Goal: Information Seeking & Learning: Learn about a topic

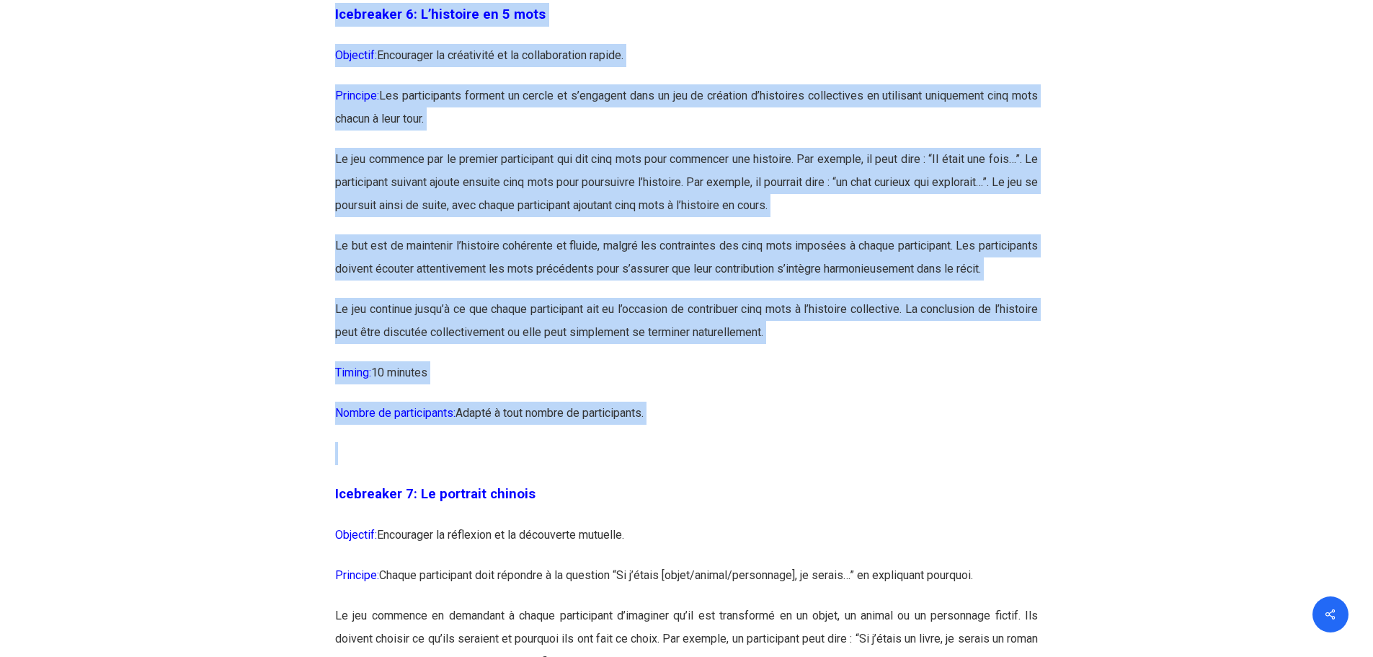
scroll to position [3244, 0]
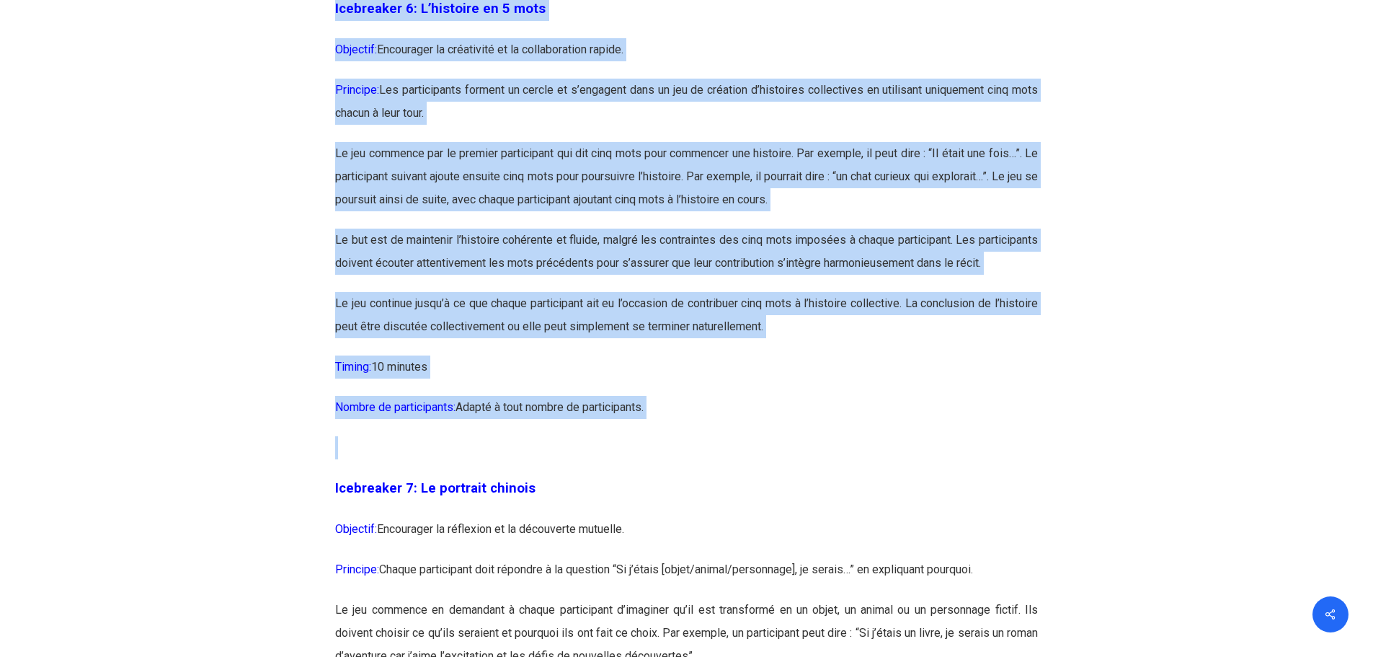
drag, startPoint x: 336, startPoint y: 173, endPoint x: 665, endPoint y: 462, distance: 438.3
copy div "Icebreaker 6: L’histoire en 5 mots Objectif: Encourager la créativité et la col…"
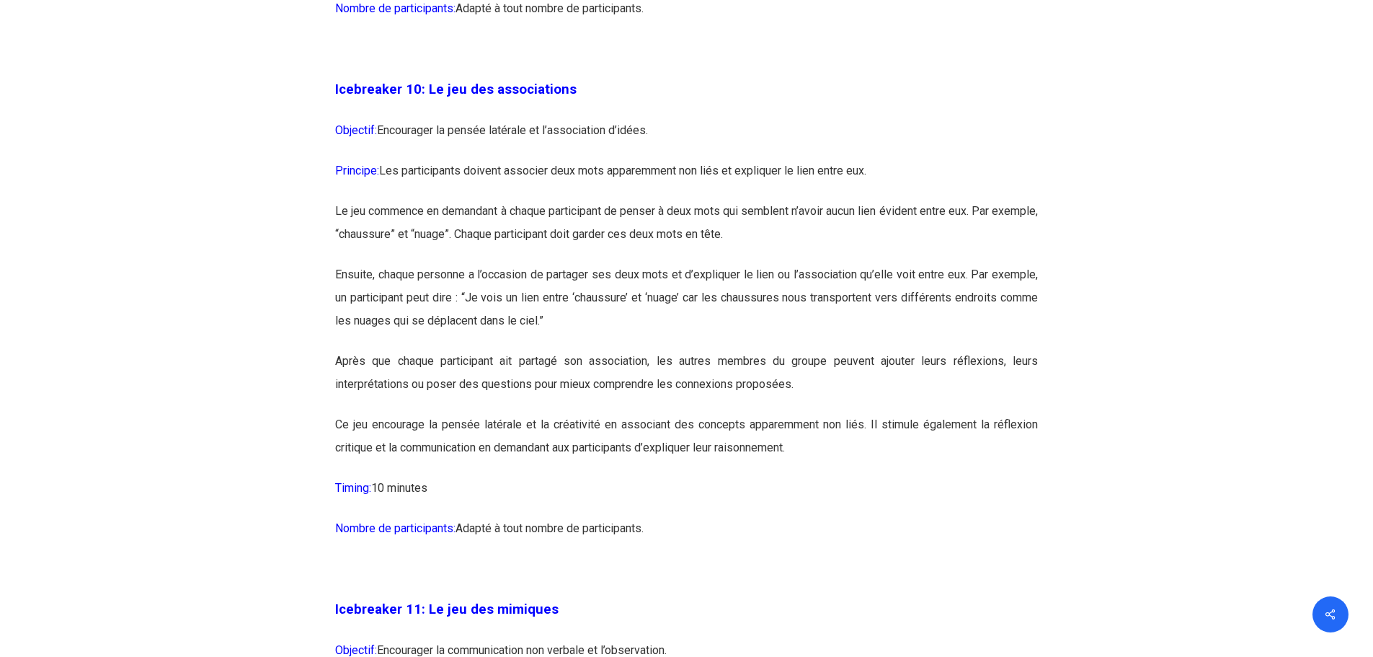
scroll to position [5191, 0]
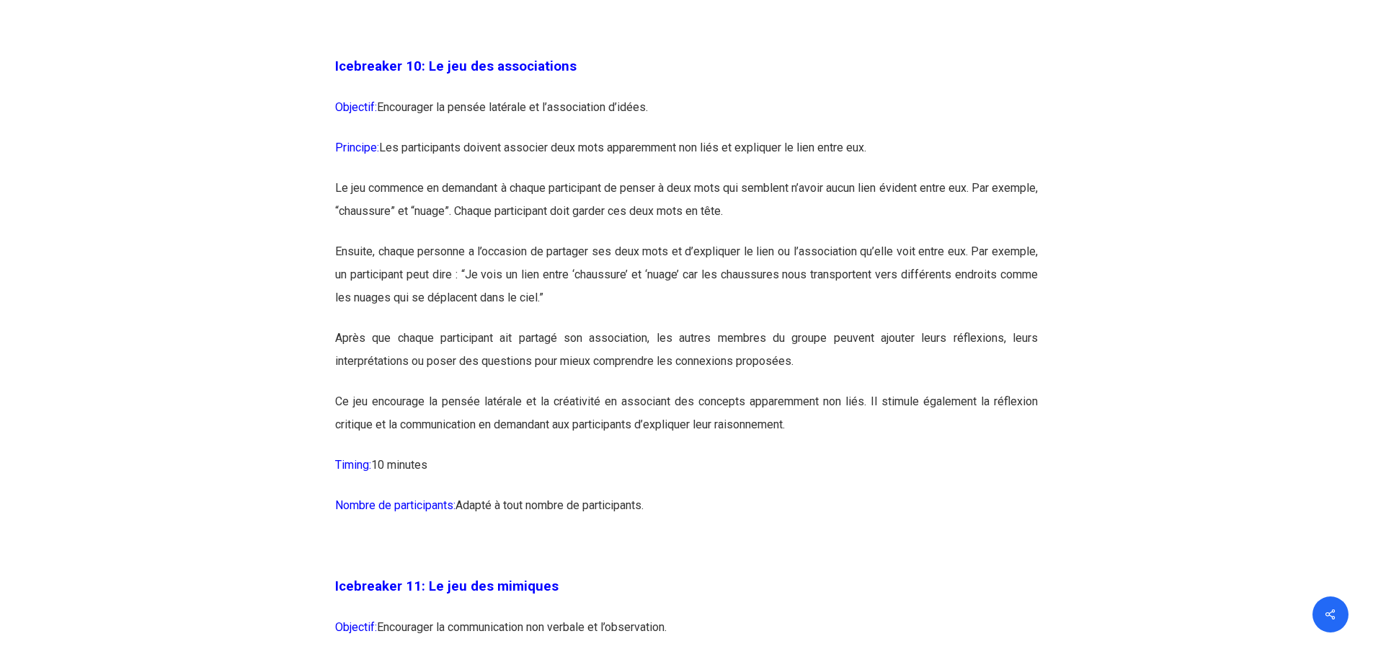
drag, startPoint x: 333, startPoint y: 111, endPoint x: 667, endPoint y: 553, distance: 553.8
copy div "Icebreaker 10: Le jeu des associations Objectif: Encourager la pensée latérale …"
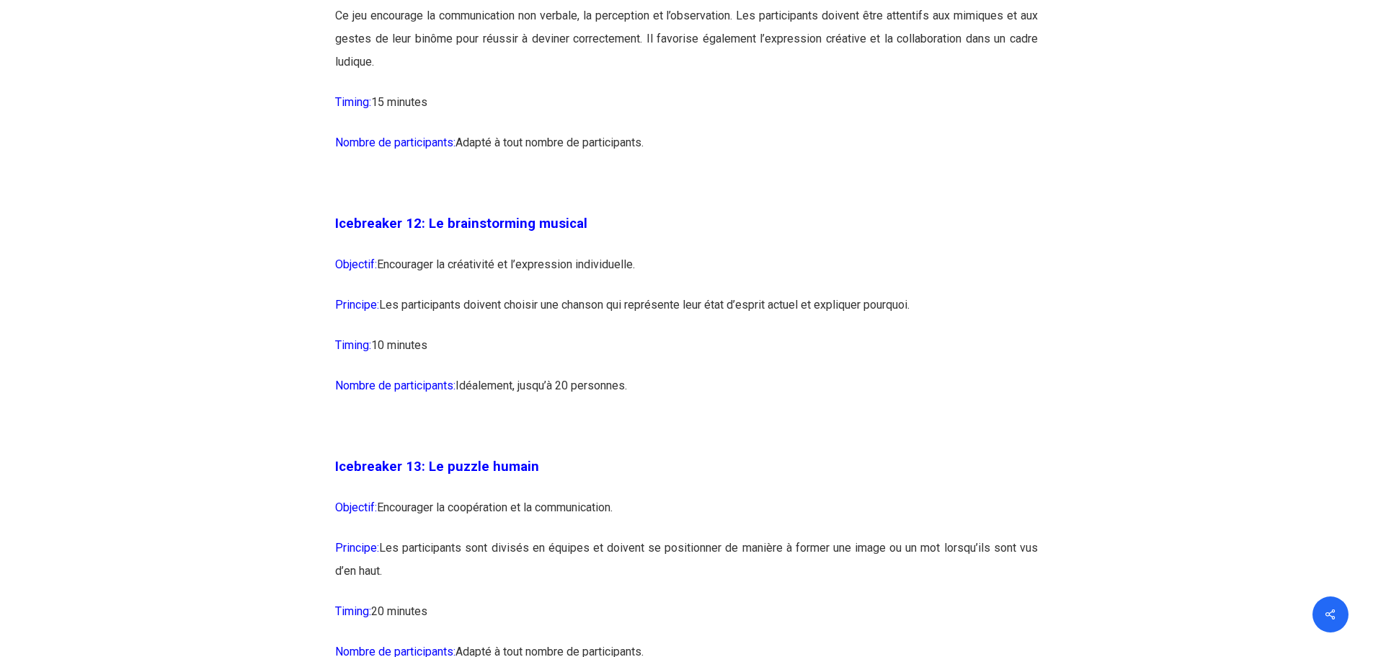
scroll to position [6272, 0]
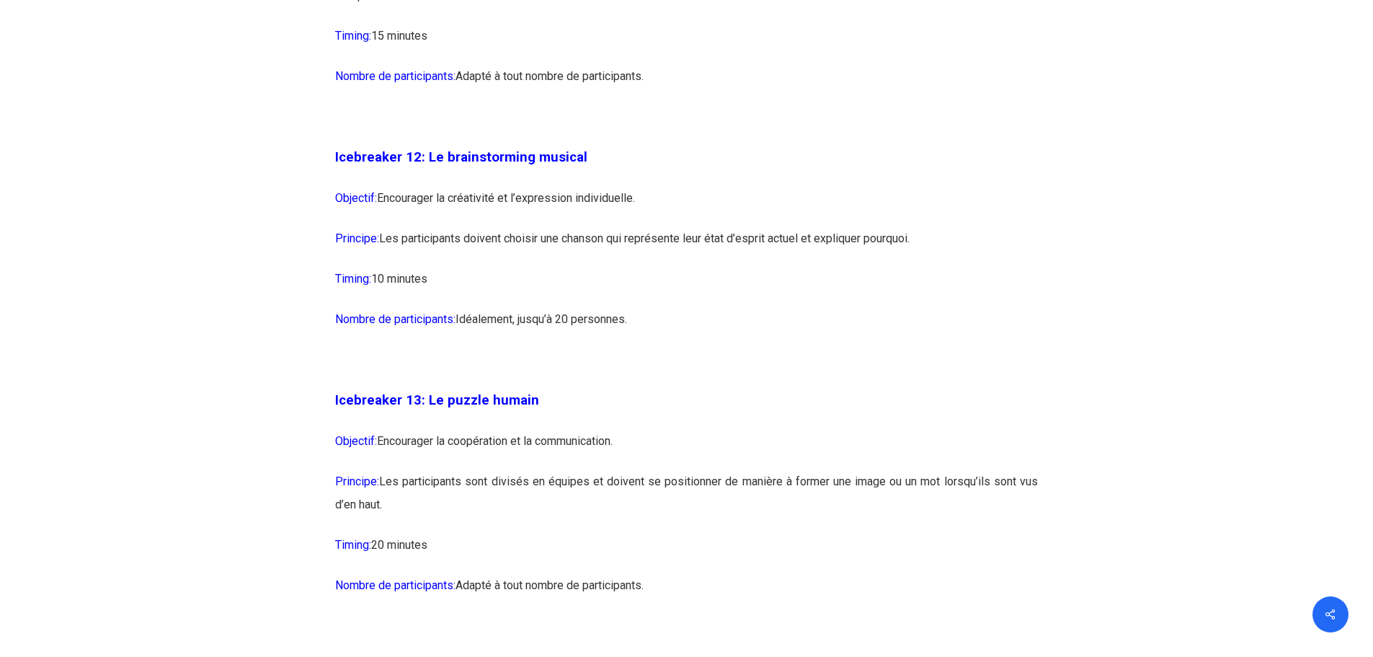
click at [530, 308] on p "Timing: 10 minutes" at bounding box center [686, 287] width 703 height 40
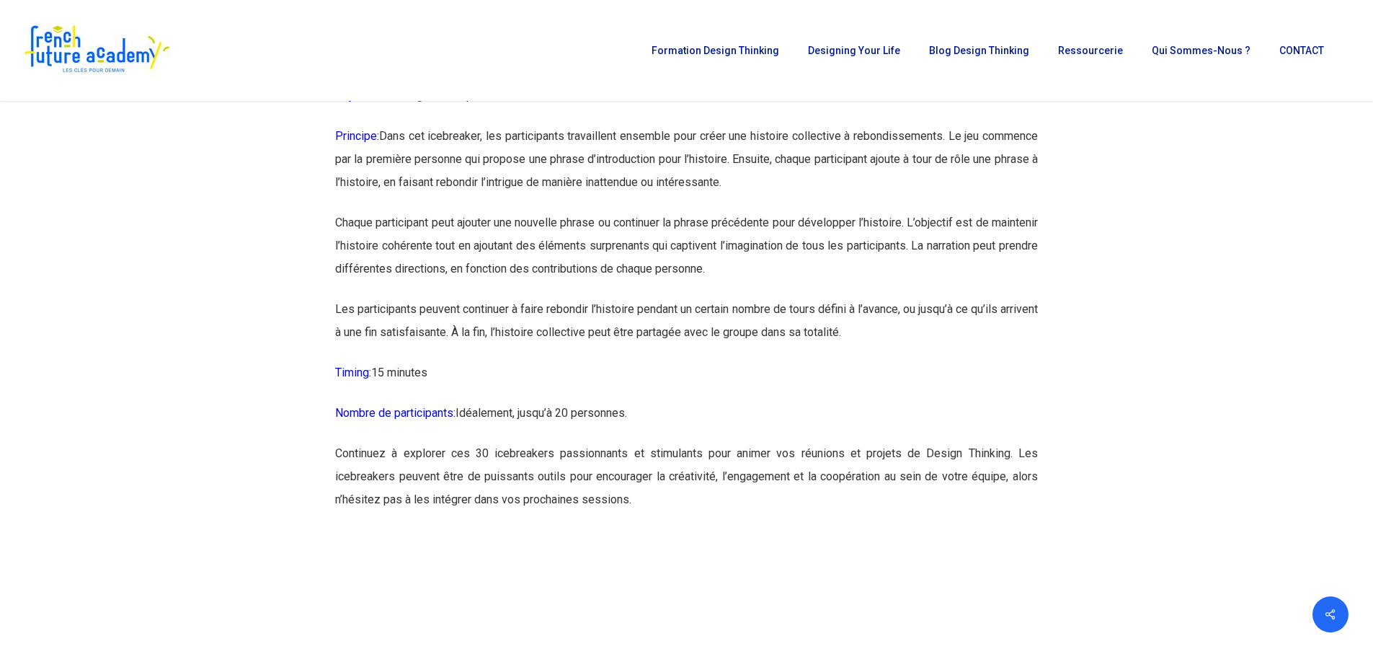
scroll to position [14419, 0]
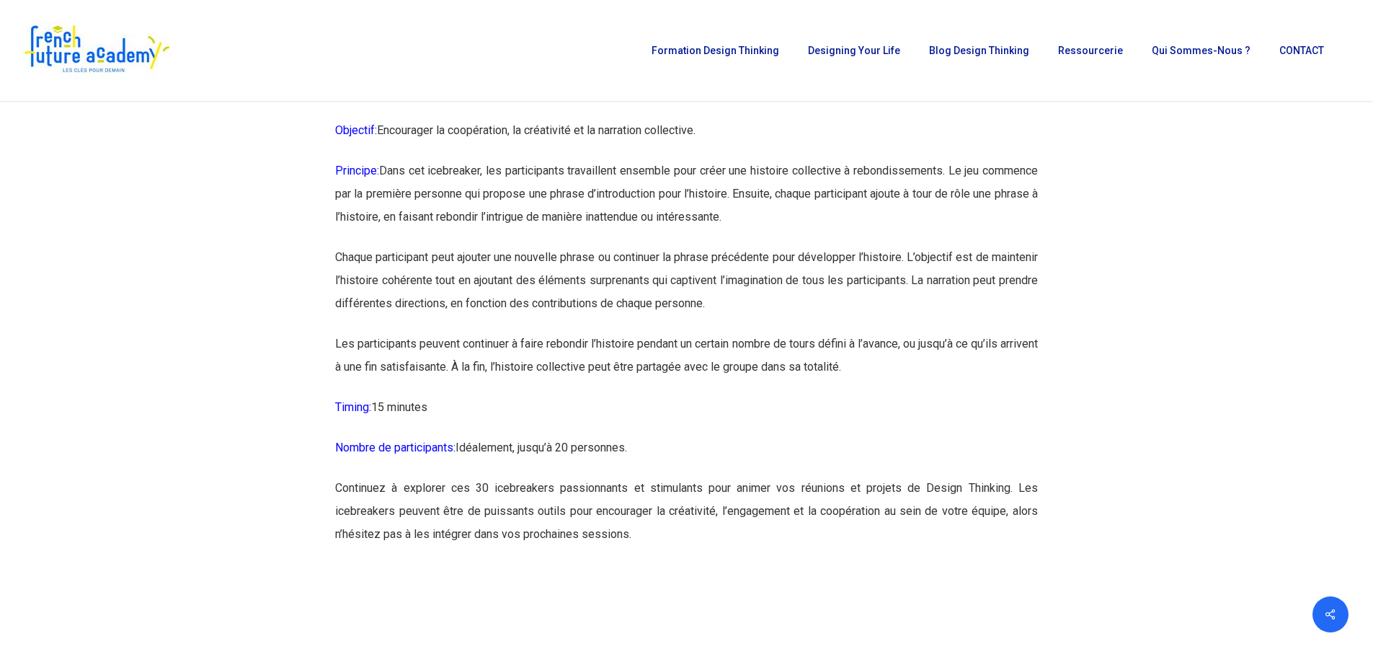
drag, startPoint x: 334, startPoint y: 159, endPoint x: 654, endPoint y: 516, distance: 479.4
copy div "Icebreaker 30: L’histoire collaborative à rebondissements Objectif: Encourager …"
